Goal: Task Accomplishment & Management: Manage account settings

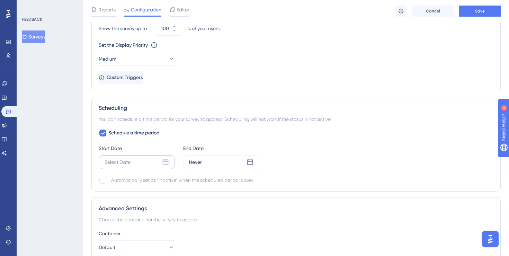
click at [167, 161] on icon at bounding box center [165, 162] width 7 height 7
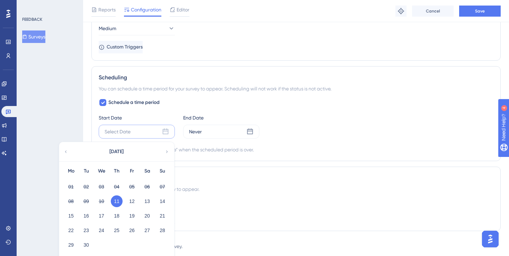
scroll to position [523, 0]
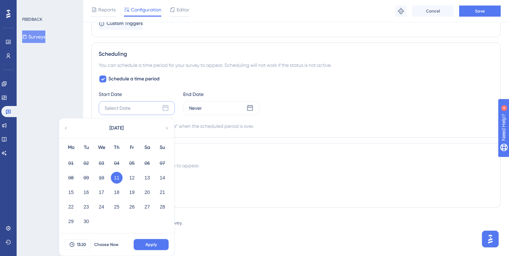
click at [117, 179] on button "11" at bounding box center [117, 178] width 12 height 12
click at [83, 242] on span "13:20" at bounding box center [81, 245] width 9 height 6
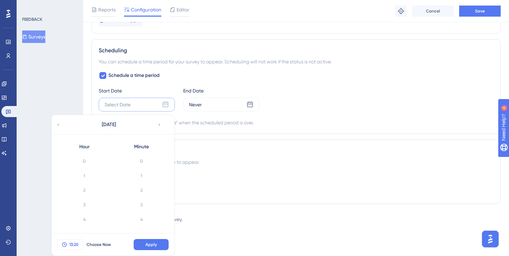
scroll to position [261, 0]
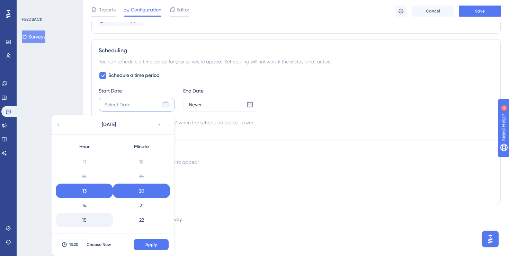
click at [87, 216] on div "15" at bounding box center [84, 220] width 57 height 15
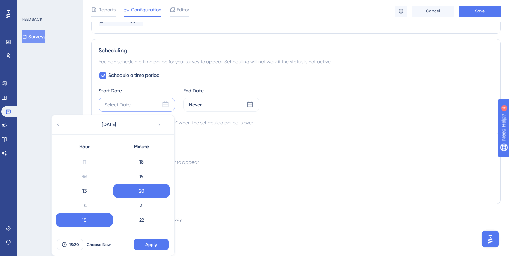
scroll to position [0, 0]
click at [145, 160] on div "0" at bounding box center [141, 161] width 57 height 15
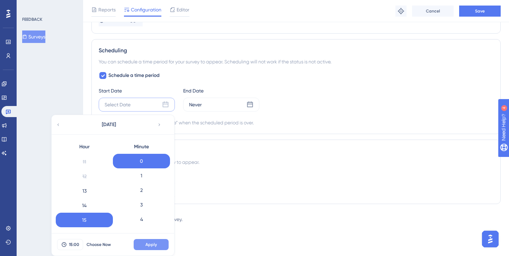
click at [154, 247] on button "Apply" at bounding box center [151, 244] width 35 height 11
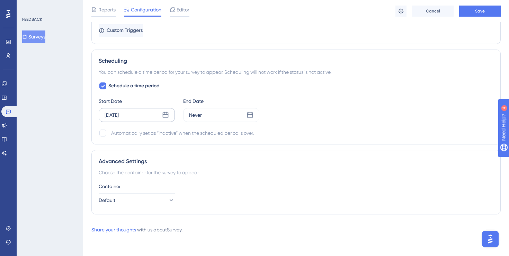
scroll to position [516, 0]
click at [212, 115] on div "Never" at bounding box center [221, 115] width 76 height 14
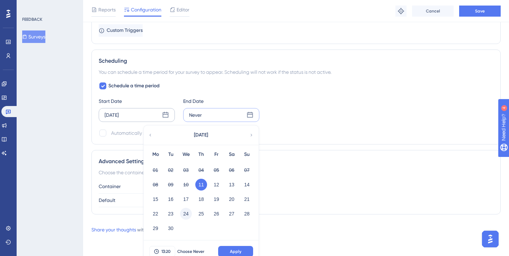
click at [187, 214] on button "24" at bounding box center [186, 214] width 12 height 12
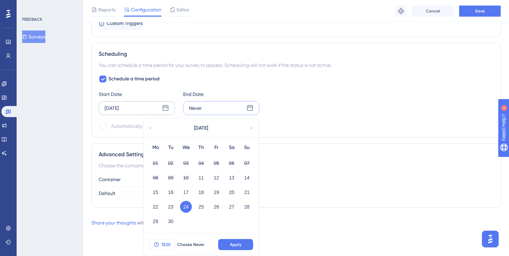
click at [164, 242] on span "13:20" at bounding box center [165, 245] width 9 height 6
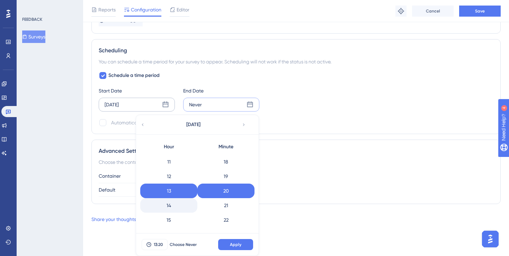
scroll to position [275, 0]
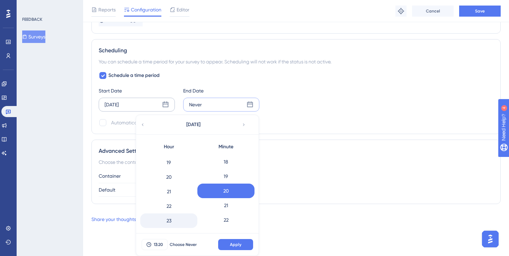
click at [170, 217] on div "23" at bounding box center [168, 220] width 57 height 15
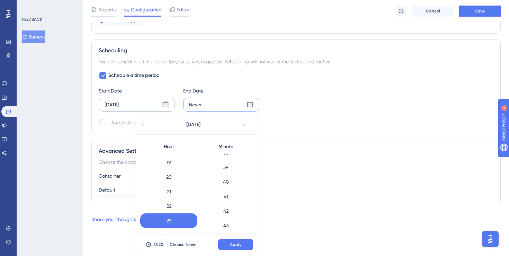
scroll to position [799, 0]
click at [232, 216] on div "59" at bounding box center [225, 220] width 57 height 15
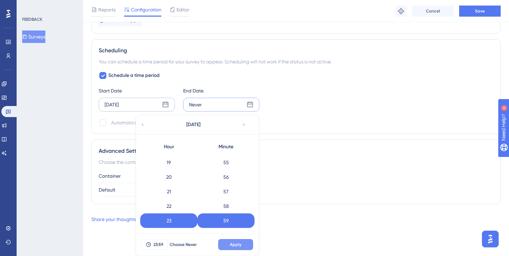
click at [235, 243] on span "Apply" at bounding box center [235, 245] width 11 height 6
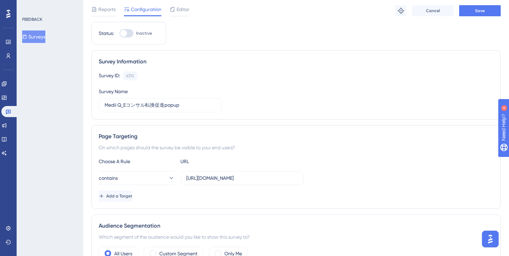
scroll to position [0, 0]
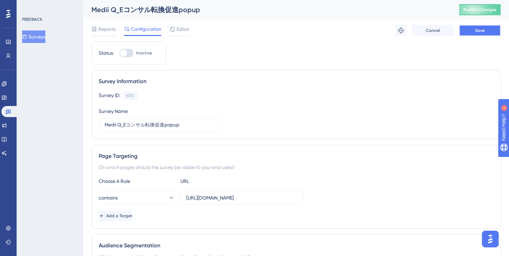
click at [473, 30] on button "Save" at bounding box center [480, 30] width 42 height 11
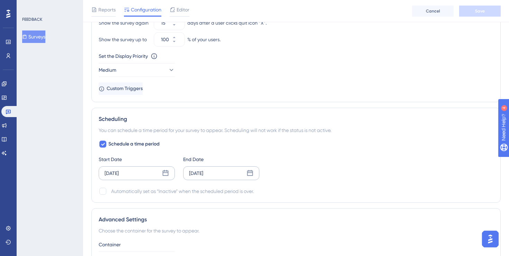
scroll to position [516, 0]
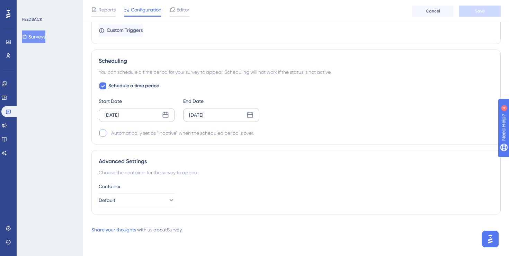
click at [103, 136] on div at bounding box center [102, 133] width 7 height 7
checkbox input "true"
click at [487, 10] on button "Save" at bounding box center [480, 11] width 42 height 11
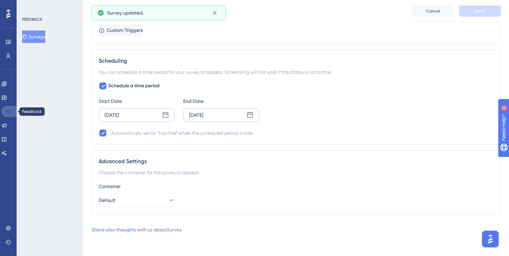
click at [8, 110] on icon at bounding box center [9, 112] width 6 height 6
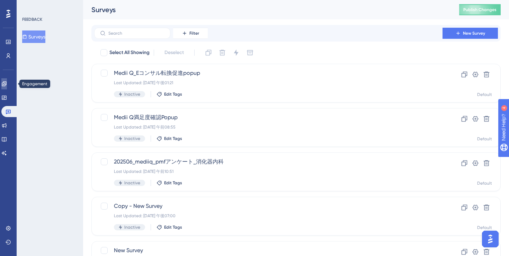
click at [6, 87] on link at bounding box center [4, 83] width 6 height 11
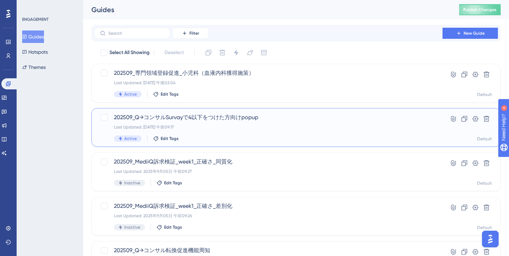
click at [281, 136] on div "Active Edit Tags" at bounding box center [268, 138] width 309 height 6
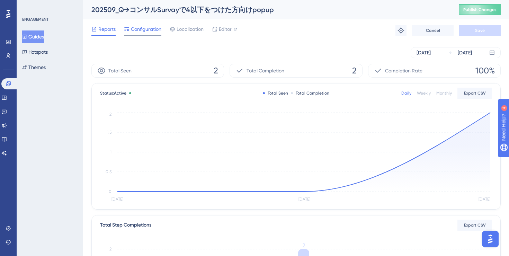
click at [144, 32] on span "Configuration" at bounding box center [146, 29] width 30 height 8
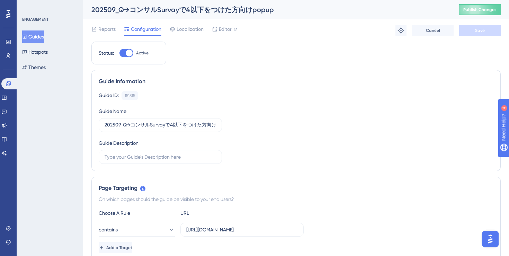
click at [126, 53] on div at bounding box center [129, 53] width 7 height 7
click at [119, 53] on input "Active" at bounding box center [119, 53] width 0 height 0
checkbox input "false"
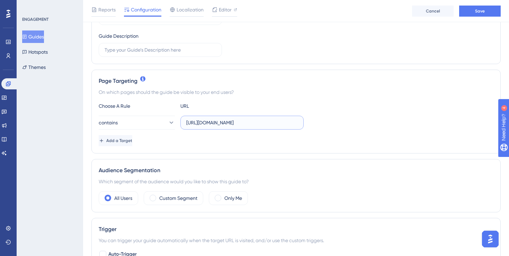
click at [212, 123] on input "[URL][DOMAIN_NAME]" at bounding box center [242, 123] width 112 height 8
type input "[URL][DOMAIN_NAME]"
click at [227, 151] on div "Page Targeting On which pages should the guide be visible to your end users? Ch…" at bounding box center [295, 112] width 409 height 84
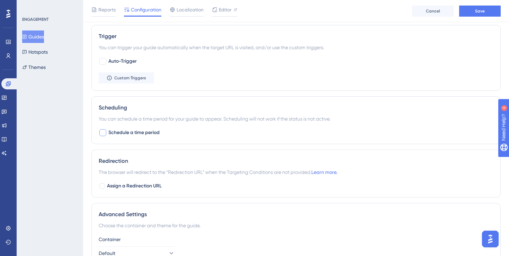
click at [105, 129] on div at bounding box center [103, 133] width 8 height 8
checkbox input "true"
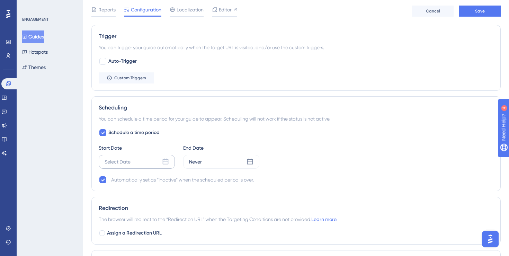
click at [163, 163] on icon at bounding box center [165, 161] width 7 height 7
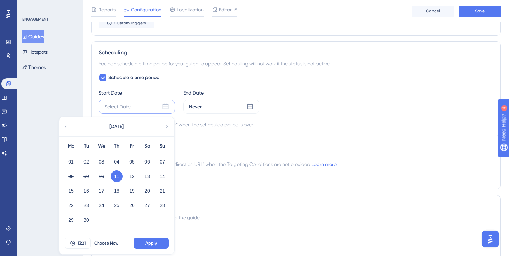
click at [116, 178] on button "11" at bounding box center [117, 176] width 12 height 12
click at [81, 243] on span "13:21" at bounding box center [82, 243] width 8 height 6
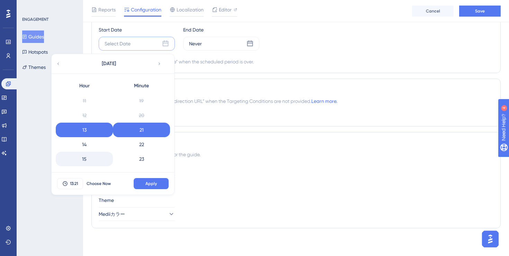
click at [82, 164] on div "15" at bounding box center [84, 159] width 57 height 15
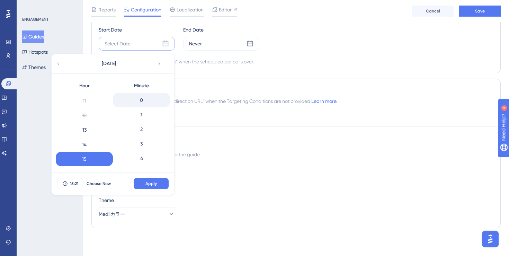
click at [145, 99] on div "0" at bounding box center [141, 100] width 57 height 15
click at [157, 181] on button "Apply" at bounding box center [151, 183] width 35 height 11
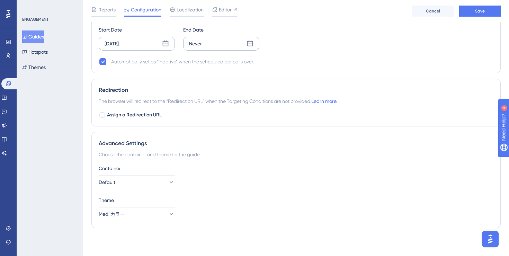
click at [208, 41] on div "Never" at bounding box center [221, 44] width 76 height 14
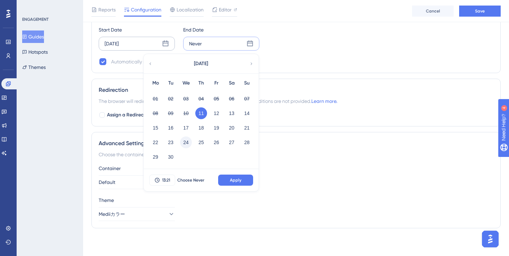
click at [187, 142] on button "24" at bounding box center [186, 142] width 12 height 12
click at [162, 181] on span "13:21" at bounding box center [166, 180] width 8 height 6
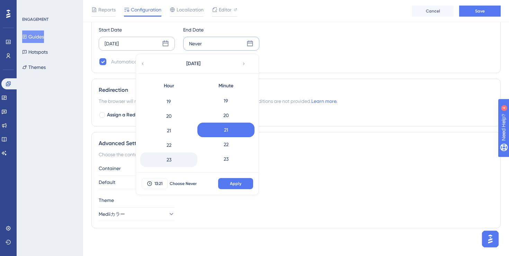
click at [166, 161] on div "23" at bounding box center [168, 159] width 57 height 15
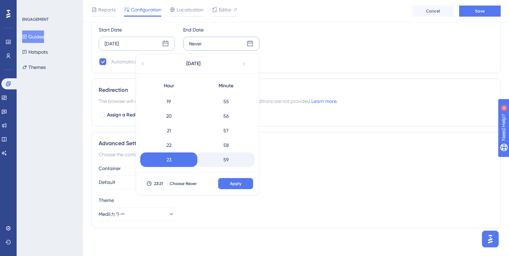
click at [228, 159] on div "59" at bounding box center [225, 159] width 57 height 15
click at [236, 183] on span "Apply" at bounding box center [235, 184] width 11 height 6
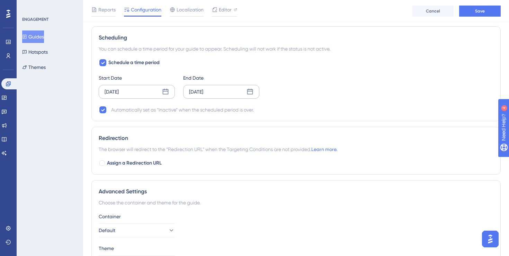
scroll to position [372, 0]
click at [476, 15] on button "Save" at bounding box center [480, 11] width 42 height 11
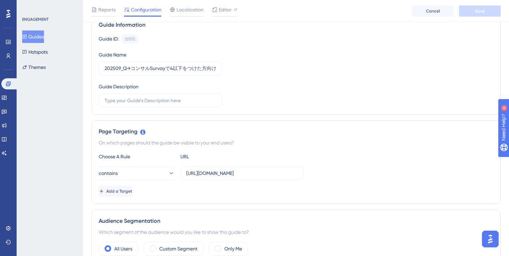
scroll to position [0, 0]
